Goal: Task Accomplishment & Management: Use online tool/utility

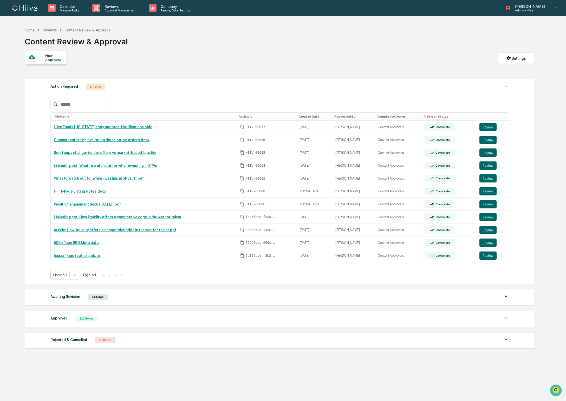
click at [71, 106] on input "text" at bounding box center [81, 104] width 44 height 7
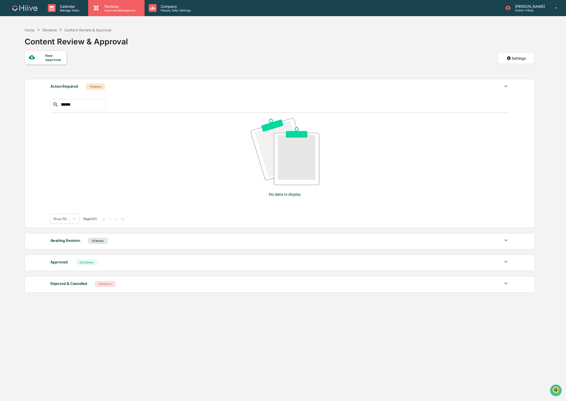
type input "******"
click at [108, 15] on div "Reviews Approval Management" at bounding box center [116, 8] width 56 height 16
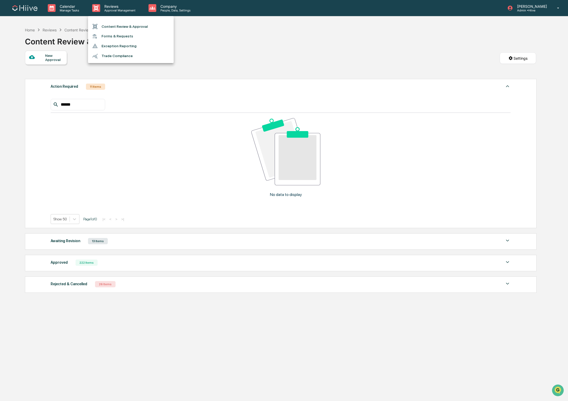
click at [108, 25] on li "Content Review & Approval" at bounding box center [131, 27] width 86 height 10
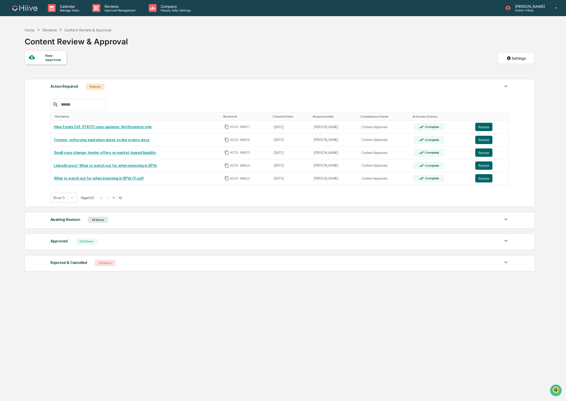
click at [84, 102] on input "text" at bounding box center [81, 104] width 44 height 7
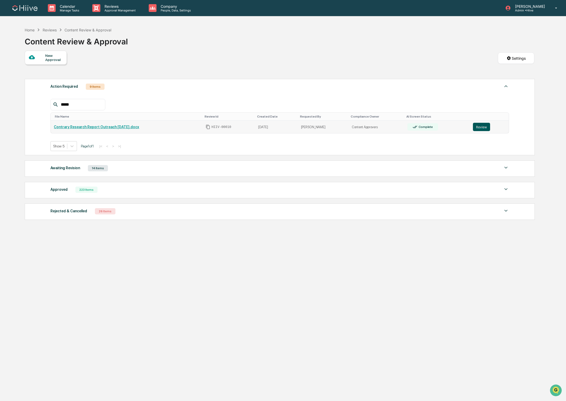
type input "*****"
click at [480, 128] on button "Review" at bounding box center [481, 127] width 17 height 8
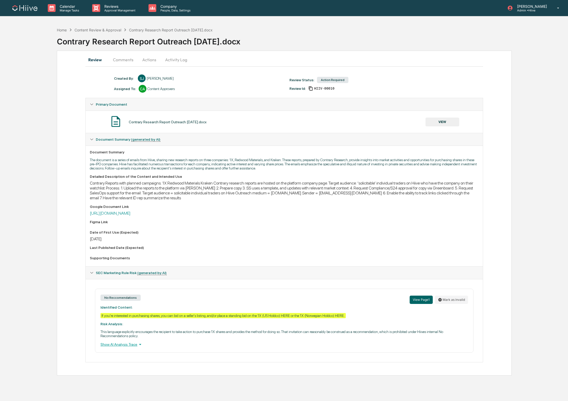
click at [153, 62] on button "Actions" at bounding box center [149, 60] width 23 height 12
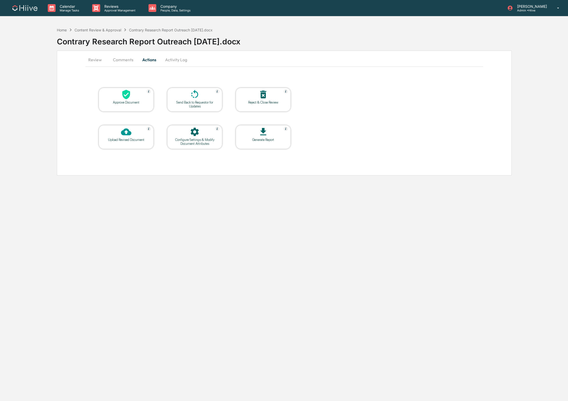
click at [133, 88] on div "Approve Document" at bounding box center [126, 100] width 55 height 24
click at [127, 89] on icon at bounding box center [126, 94] width 10 height 10
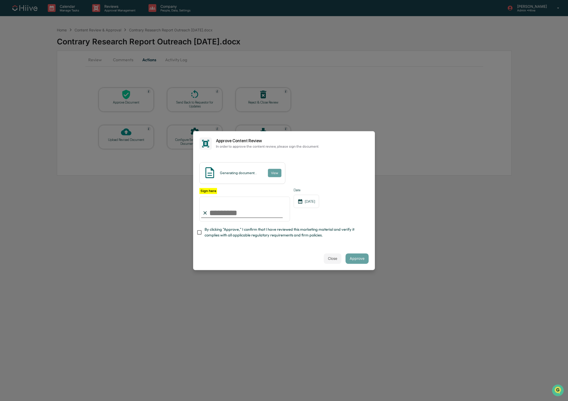
click at [0, 401] on com-1password-button at bounding box center [0, 401] width 0 height 0
type input "**********"
click at [223, 230] on span "By clicking "Approve," I confirm that I have reviewed this marketing material a…" at bounding box center [285, 233] width 160 height 12
click at [358, 258] on button "Approve" at bounding box center [357, 259] width 23 height 10
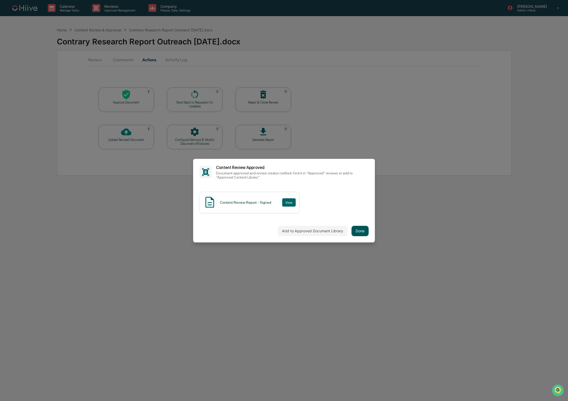
click at [361, 231] on button "Done" at bounding box center [360, 231] width 17 height 10
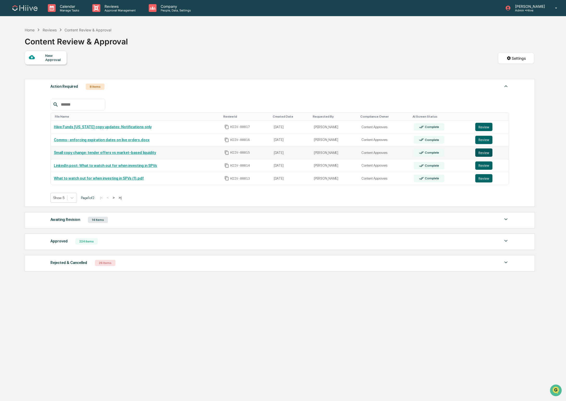
click at [483, 152] on button "Review" at bounding box center [483, 153] width 17 height 8
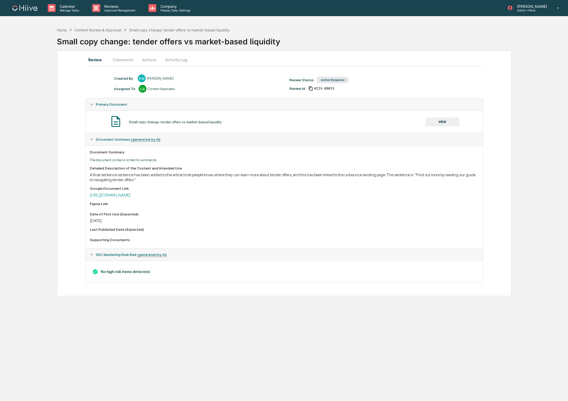
click at [149, 59] on button "Actions" at bounding box center [149, 60] width 23 height 12
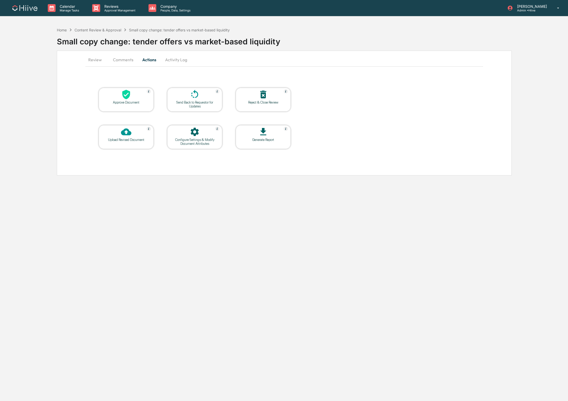
click at [122, 97] on icon at bounding box center [126, 94] width 10 height 10
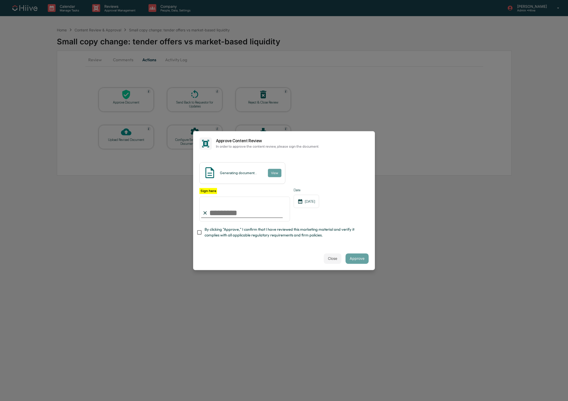
type input "**********"
click at [219, 229] on span "By clicking "Approve," I confirm that I have reviewed this marketing material a…" at bounding box center [285, 233] width 160 height 12
click at [358, 258] on button "Approve" at bounding box center [357, 259] width 23 height 10
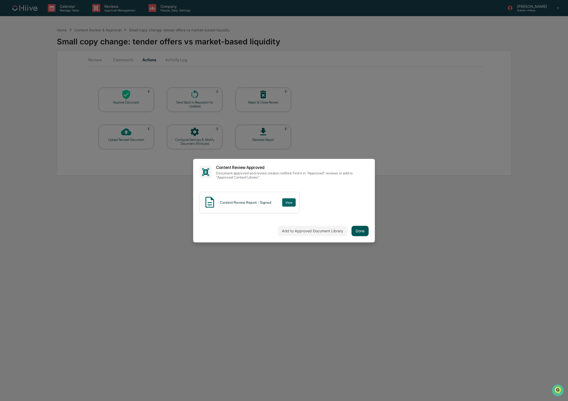
drag, startPoint x: 366, startPoint y: 223, endPoint x: 362, endPoint y: 230, distance: 7.5
click at [366, 223] on div "Add to Approved Document Library Done" at bounding box center [284, 231] width 182 height 23
click at [361, 230] on button "Done" at bounding box center [360, 231] width 17 height 10
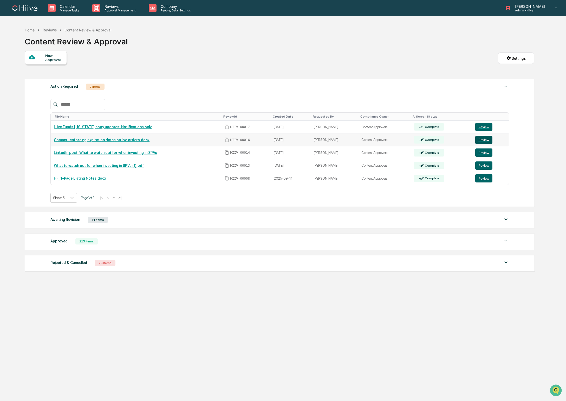
click at [480, 139] on button "Review" at bounding box center [483, 140] width 17 height 8
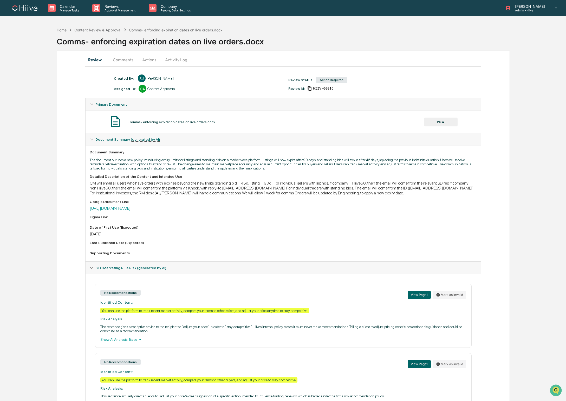
click at [130, 210] on link "https://docs.google.com/document/d/1vpoywU6bpFJkkH-93H4D0FMmBK_jBEiq-J9xH_bSQ3k…" at bounding box center [110, 208] width 41 height 5
click at [107, 31] on div "Content Review & Approval" at bounding box center [97, 30] width 47 height 4
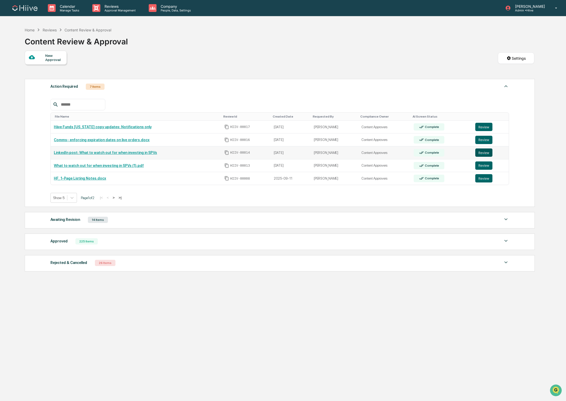
click at [485, 151] on button "Review" at bounding box center [483, 153] width 17 height 8
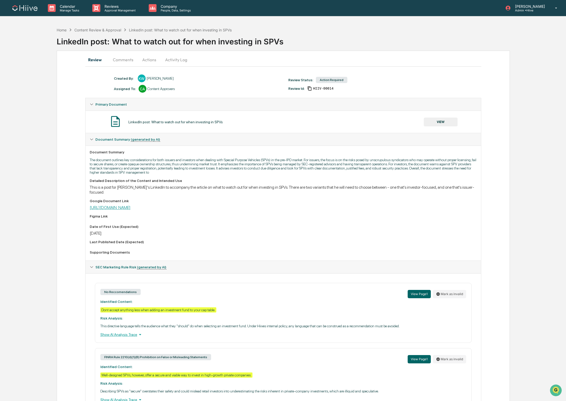
click at [117, 207] on link "[URL][DOMAIN_NAME]" at bounding box center [110, 207] width 41 height 5
